Goal: Book appointment/travel/reservation

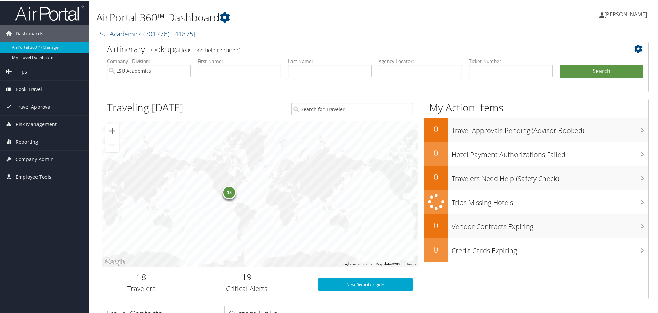
click at [39, 87] on span "Book Travel" at bounding box center [28, 88] width 26 height 17
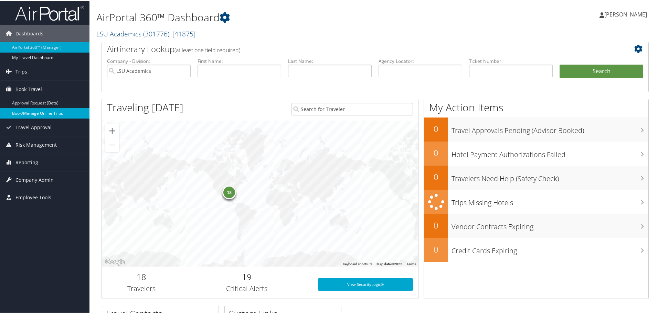
click at [40, 113] on link "Book/Manage Online Trips" at bounding box center [44, 113] width 89 height 10
